Goal: Transaction & Acquisition: Purchase product/service

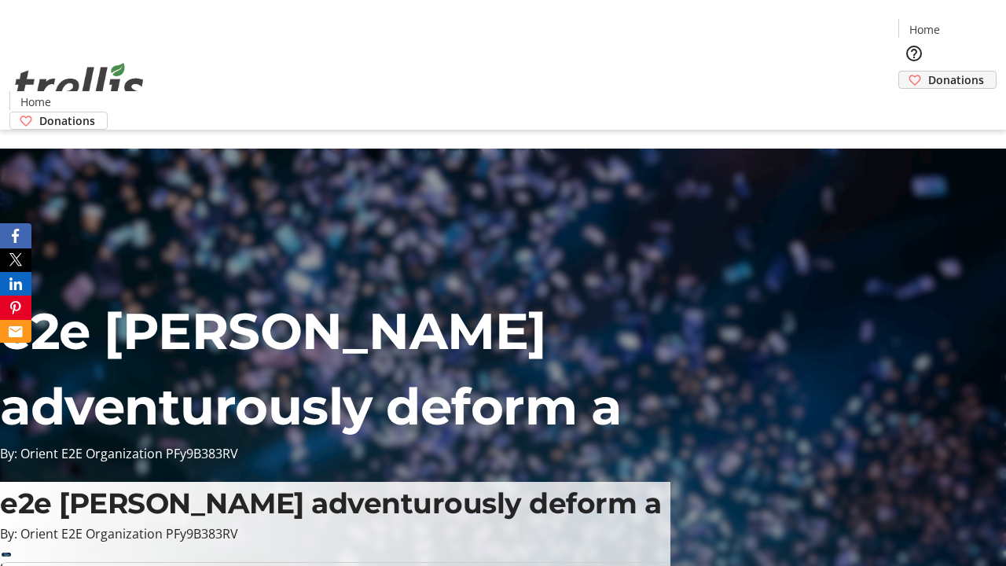
click at [928, 71] on span "Donations" at bounding box center [956, 79] width 56 height 16
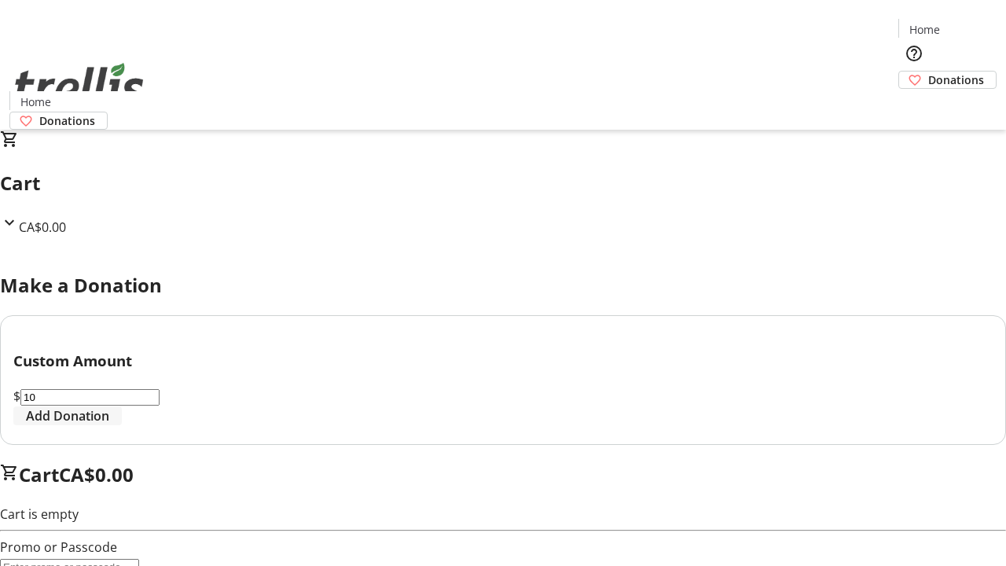
click at [109, 425] on span "Add Donation" at bounding box center [67, 415] width 83 height 19
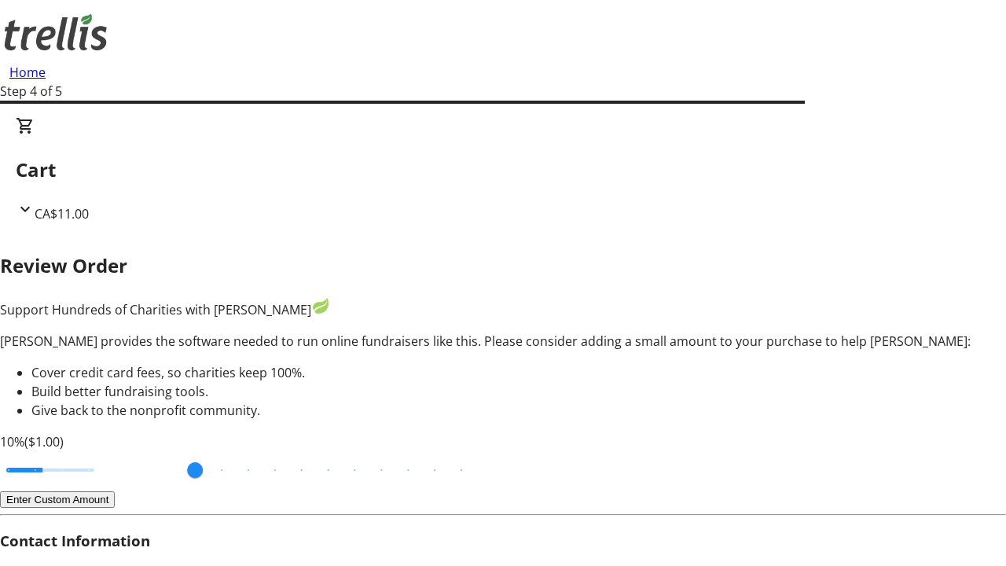
click at [115, 491] on button "Enter Custom Amount" at bounding box center [57, 499] width 115 height 16
